Goal: Task Accomplishment & Management: Manage account settings

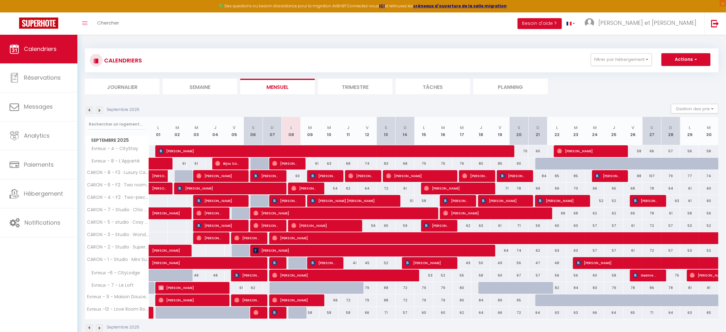
click at [712, 11] on div "🟢 Des questions ou besoin d'assistance pour la migration AirBnB? Connectez-vous…" at bounding box center [363, 6] width 726 height 12
click at [712, 22] on img at bounding box center [715, 23] width 8 height 8
click at [712, 18] on link at bounding box center [715, 23] width 21 height 22
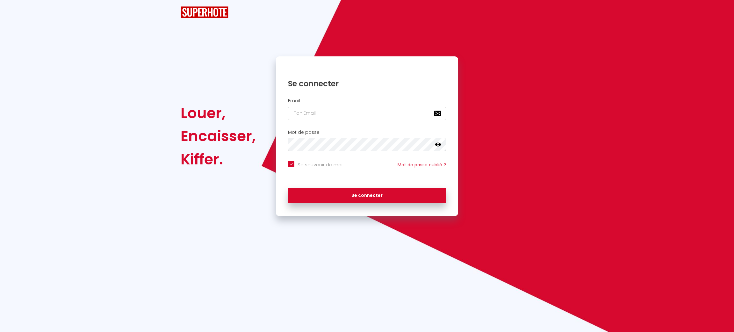
checkbox input "true"
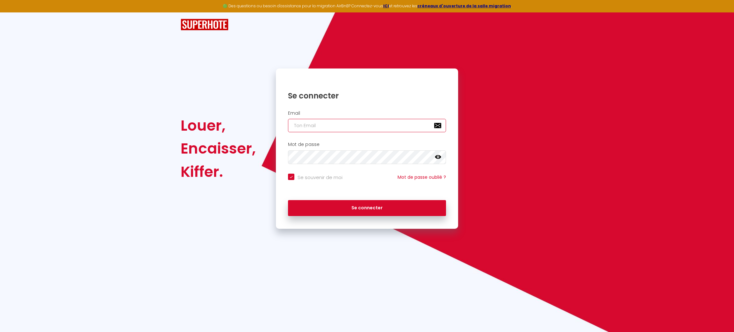
type input "nadia.ouatta@gmail.com"
checkbox input "true"
click at [325, 122] on input "nadia.ouatta@gmail.com" at bounding box center [367, 125] width 158 height 13
type input "patrice.guien@hop-lcd.com"
checkbox input "true"
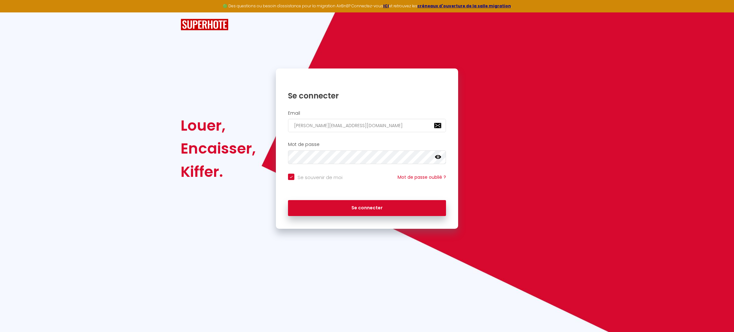
click at [383, 123] on input "patrice.guien@hop-lcd.com" at bounding box center [367, 125] width 158 height 13
type input "nadia.ouatta@gmail.com"
click at [288, 200] on button "Se connecter" at bounding box center [367, 208] width 158 height 16
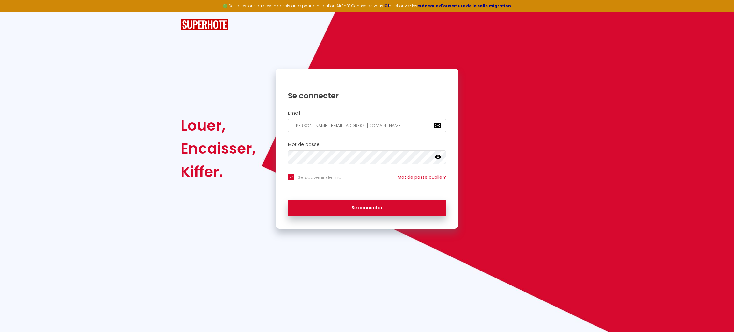
checkbox input "true"
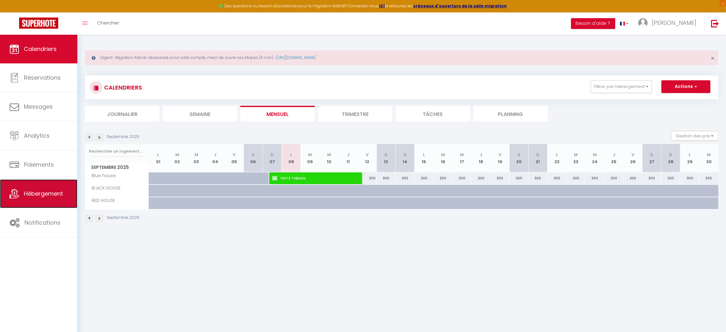
click at [32, 197] on span "Hébergement" at bounding box center [43, 193] width 39 height 8
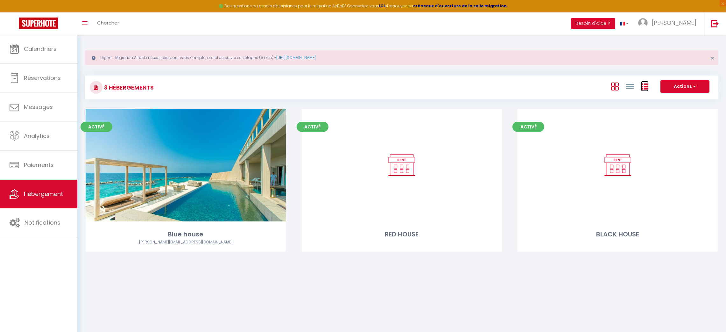
click at [645, 83] on icon at bounding box center [645, 87] width 8 height 8
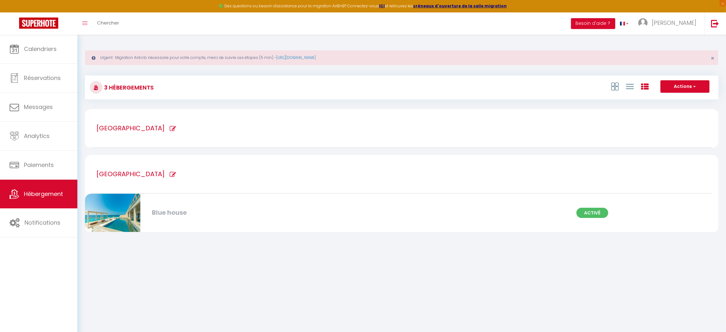
click at [671, 209] on div "Activé" at bounding box center [625, 213] width 107 height 10
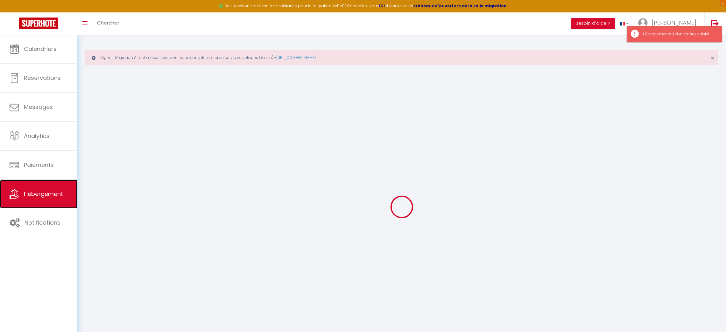
click at [19, 199] on link "Hébergement" at bounding box center [38, 194] width 77 height 29
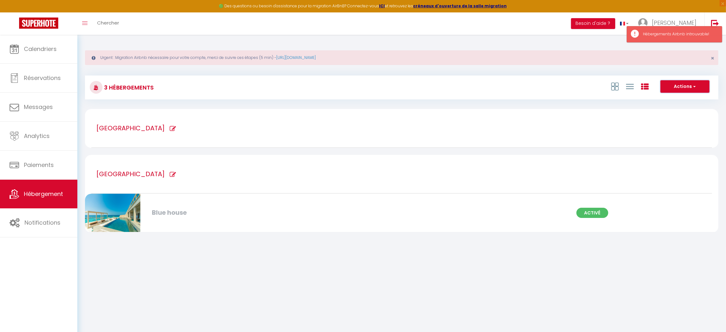
click at [704, 82] on button "Actions" at bounding box center [685, 86] width 49 height 13
click at [643, 85] on icon at bounding box center [645, 87] width 8 height 8
click at [170, 171] on icon at bounding box center [173, 174] width 6 height 6
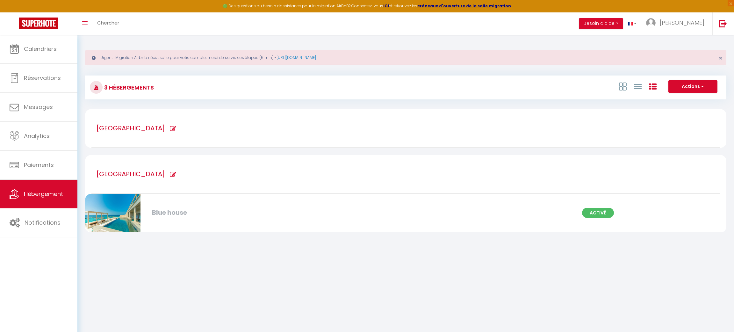
type input "TOULOUSE"
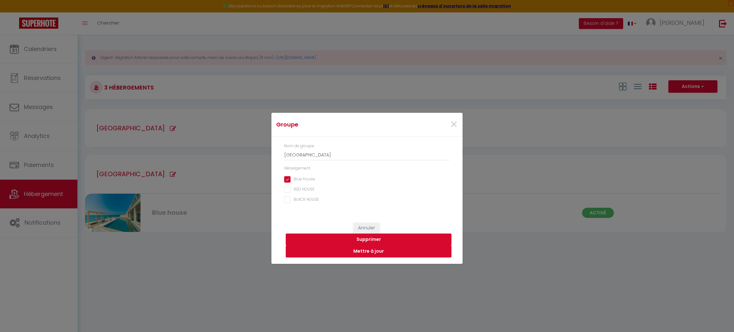
click at [288, 176] on div "Nom de groupe TOULOUSE Hébergement Blue house RED HOUSE BLACK HOUSE" at bounding box center [367, 173] width 166 height 60
click at [288, 177] on house "Blue house" at bounding box center [367, 179] width 166 height 6
checkbox house "false"
click at [382, 238] on button "Supprimer" at bounding box center [369, 239] width 166 height 12
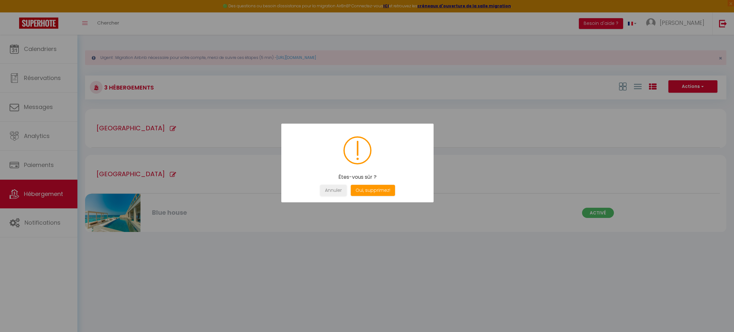
drag, startPoint x: 370, startPoint y: 176, endPoint x: 369, endPoint y: 182, distance: 6.1
click at [369, 179] on h2 "Êtes-vous sûr ?" at bounding box center [357, 177] width 133 height 6
click at [368, 188] on button "Oui, supprimez!" at bounding box center [373, 190] width 44 height 11
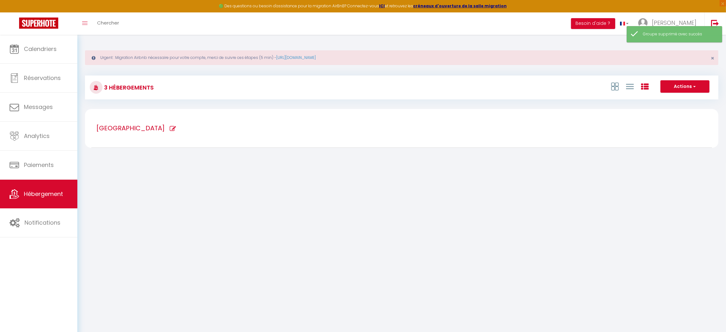
click at [145, 124] on div "TOULOUSE" at bounding box center [401, 128] width 621 height 39
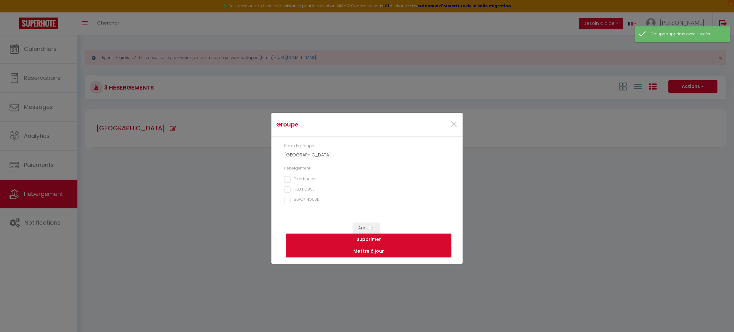
click at [356, 236] on button "Supprimer" at bounding box center [369, 239] width 166 height 12
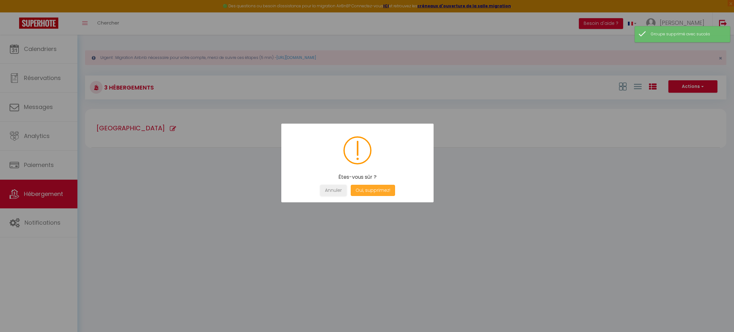
click at [375, 196] on button "Oui, supprimez!" at bounding box center [373, 190] width 44 height 11
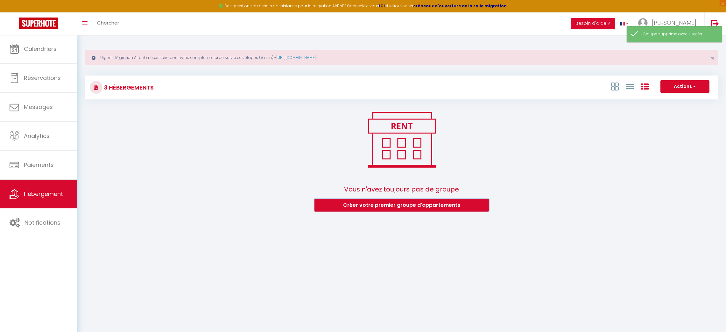
click at [419, 208] on button "Créer votre premier groupe d'appartements" at bounding box center [402, 205] width 174 height 13
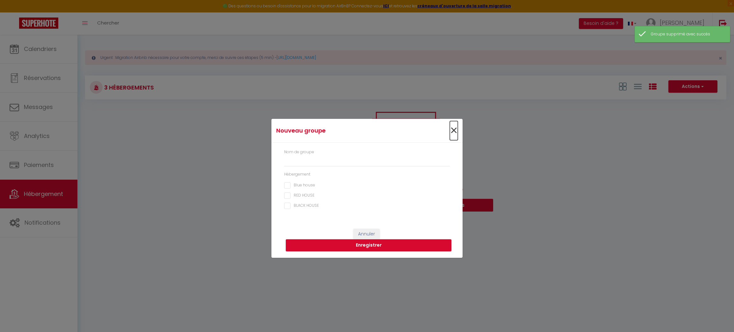
click at [453, 128] on span "×" at bounding box center [454, 130] width 8 height 19
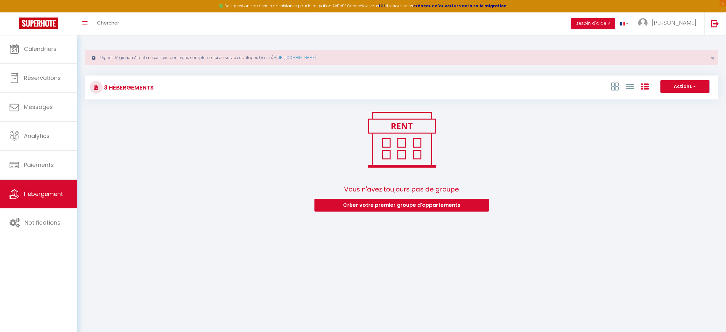
click at [673, 89] on button "Actions" at bounding box center [685, 86] width 49 height 13
click at [462, 202] on button "Créer votre premier groupe d'appartements" at bounding box center [402, 205] width 174 height 13
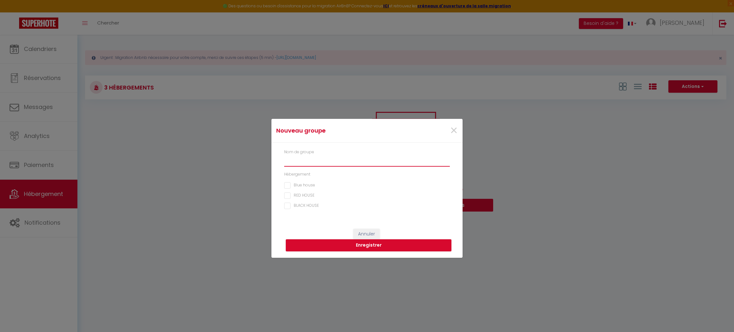
click at [324, 160] on input "text" at bounding box center [367, 160] width 166 height 11
type input "ROUEN"
click at [363, 248] on button "Enregistrer" at bounding box center [369, 245] width 166 height 12
checkbox house "false"
checkbox HOUSE "false"
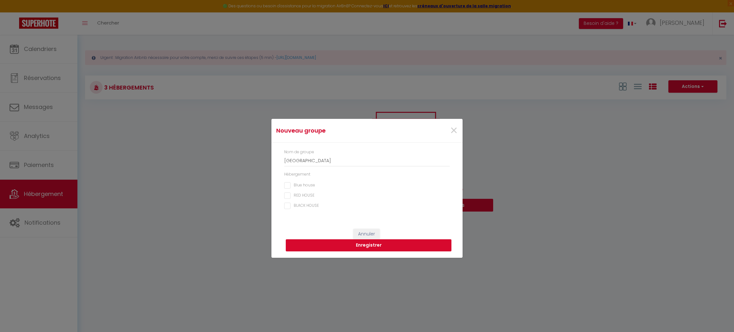
checkbox HOUSE "false"
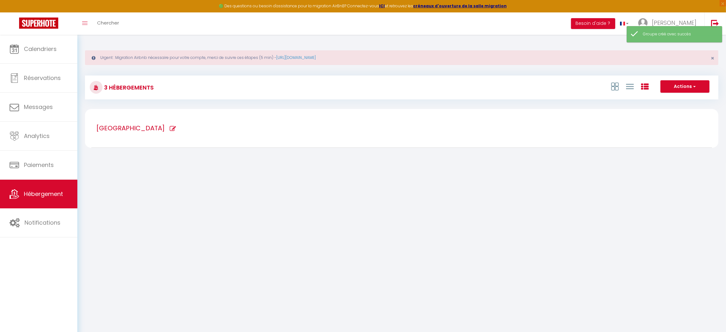
click at [118, 122] on div "ROUEN" at bounding box center [401, 128] width 621 height 39
type input "ROUEN"
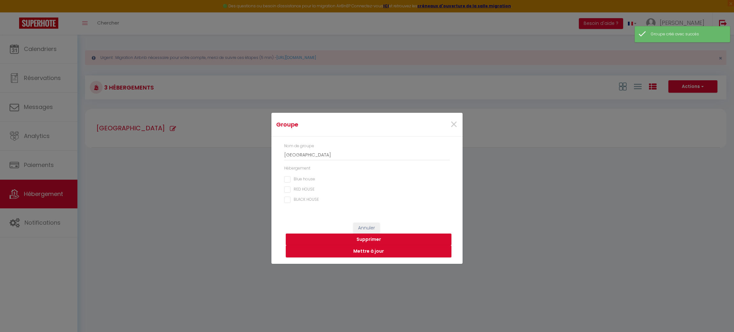
drag, startPoint x: 293, startPoint y: 177, endPoint x: 293, endPoint y: 182, distance: 5.7
click at [293, 177] on house "Blue house" at bounding box center [367, 179] width 166 height 6
checkbox house "true"
drag, startPoint x: 292, startPoint y: 188, endPoint x: 292, endPoint y: 200, distance: 11.5
click at [292, 190] on HOUSE "RED HOUSE" at bounding box center [367, 189] width 166 height 6
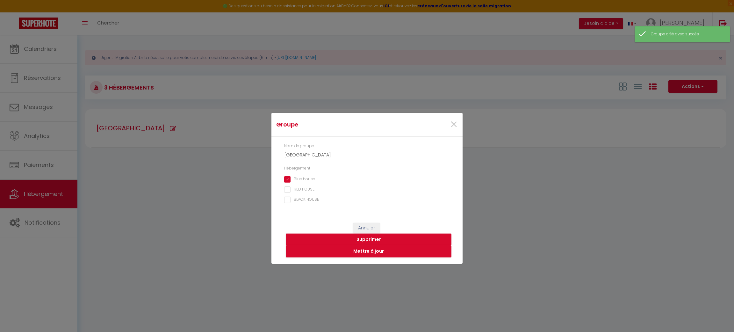
checkbox HOUSE "true"
click at [371, 231] on button "Annuler" at bounding box center [366, 228] width 26 height 11
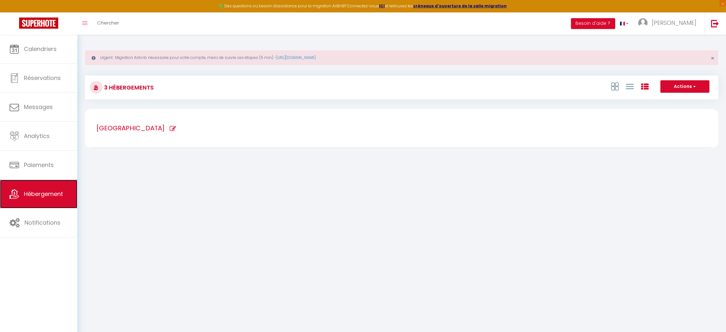
click at [25, 195] on span "Hébergement" at bounding box center [43, 194] width 39 height 8
click at [615, 85] on icon at bounding box center [615, 86] width 8 height 8
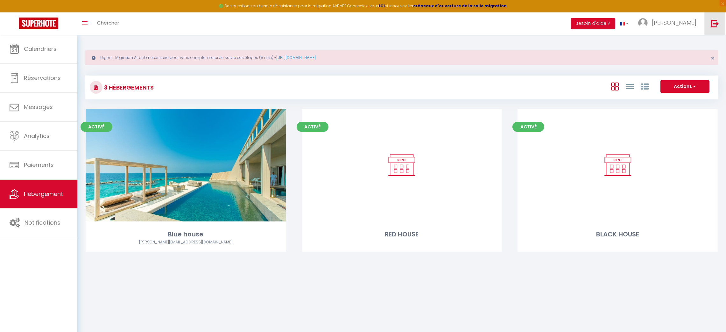
click at [713, 15] on link at bounding box center [715, 23] width 21 height 22
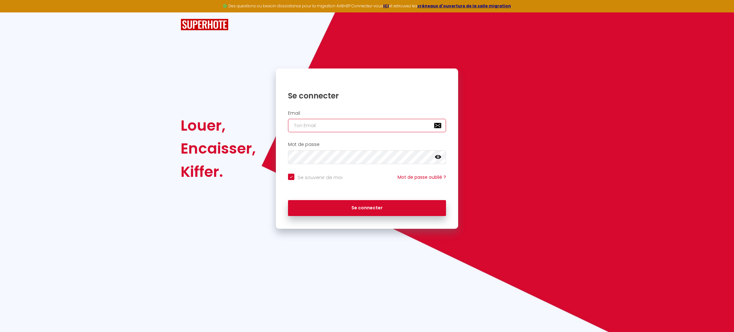
type input "nadia.ouatta@gmail.com"
checkbox input "true"
